Goal: Information Seeking & Learning: Learn about a topic

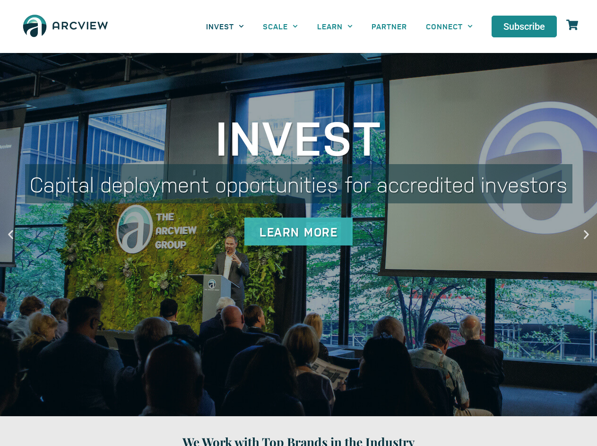
click at [225, 26] on link "INVEST" at bounding box center [225, 26] width 57 height 21
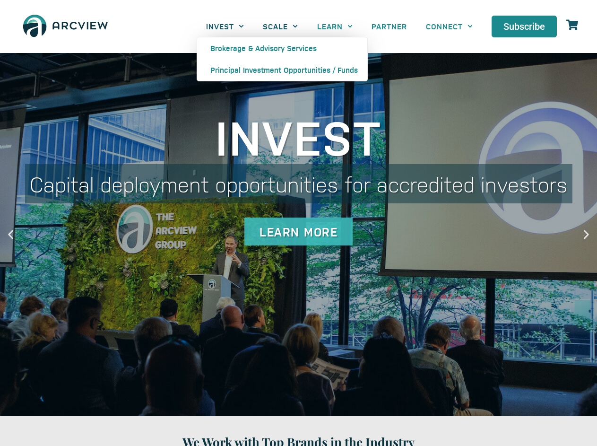
click at [280, 26] on link "SCALE" at bounding box center [281, 26] width 54 height 21
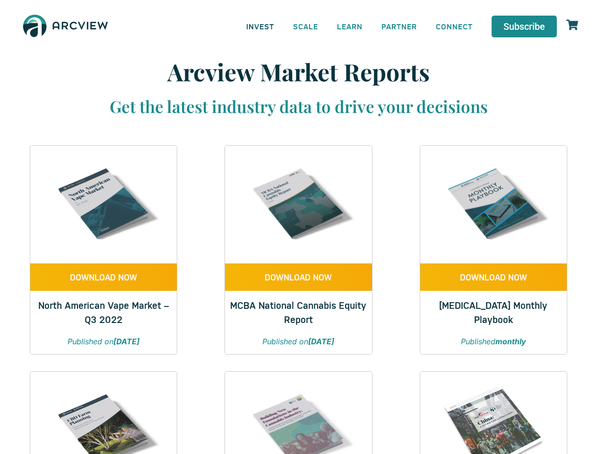
click at [260, 26] on link "INVEST" at bounding box center [260, 26] width 47 height 21
click at [306, 26] on link "SCALE" at bounding box center [306, 26] width 44 height 21
click at [350, 26] on link "LEARN" at bounding box center [350, 26] width 44 height 21
click at [455, 26] on link "CONNECT" at bounding box center [455, 26] width 56 height 21
